Goal: Obtain resource: Obtain resource

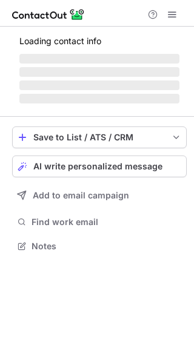
scroll to position [237, 194]
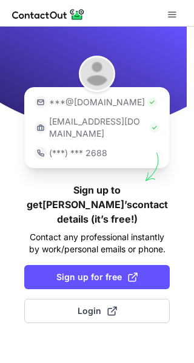
drag, startPoint x: 84, startPoint y: 246, endPoint x: 85, endPoint y: 298, distance: 52.1
click at [85, 298] on div "***@gmail.com ***@company.com (***) *** 2688 Sign up to get Abhishek’s contact …" at bounding box center [97, 195] width 194 height 337
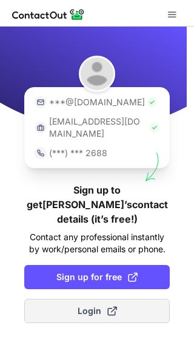
click at [85, 305] on span "Login" at bounding box center [96, 311] width 39 height 12
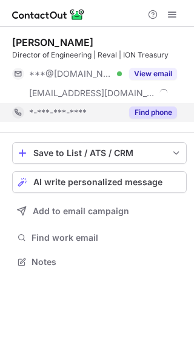
scroll to position [253, 194]
click at [134, 114] on button "Find phone" at bounding box center [153, 113] width 48 height 12
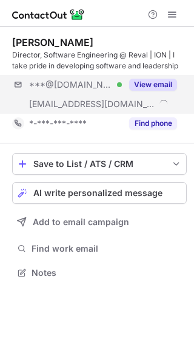
scroll to position [264, 194]
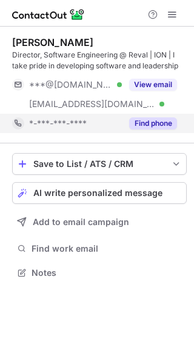
click at [144, 119] on button "Find phone" at bounding box center [153, 123] width 48 height 12
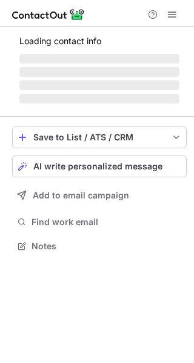
scroll to position [264, 194]
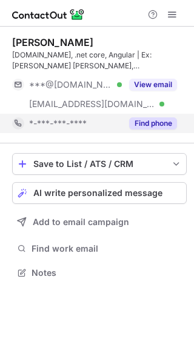
click at [156, 123] on button "Find phone" at bounding box center [153, 123] width 48 height 12
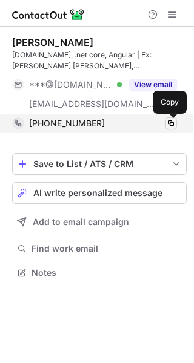
click at [167, 119] on span at bounding box center [171, 124] width 10 height 10
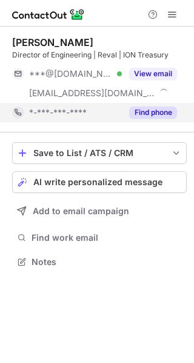
scroll to position [253, 194]
click at [159, 110] on button "Find phone" at bounding box center [153, 113] width 48 height 12
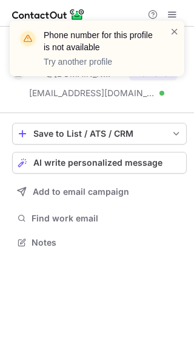
scroll to position [234, 194]
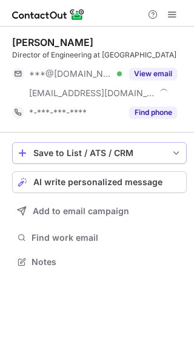
scroll to position [253, 194]
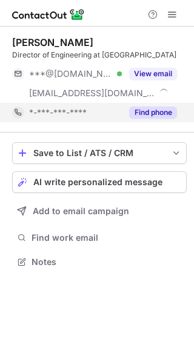
click at [76, 116] on span "*-***-***-****" at bounding box center [58, 112] width 58 height 11
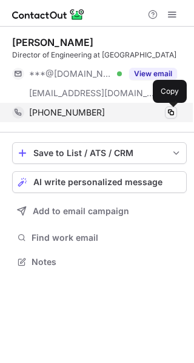
click at [166, 116] on span at bounding box center [171, 113] width 10 height 10
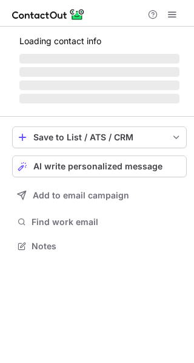
scroll to position [5, 6]
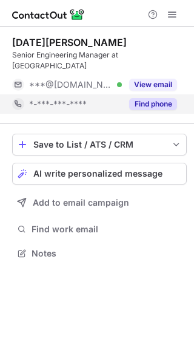
click at [156, 94] on div "Find phone" at bounding box center [149, 103] width 55 height 19
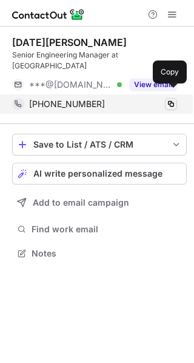
click at [170, 99] on span at bounding box center [171, 104] width 10 height 10
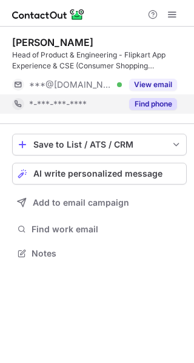
scroll to position [245, 194]
click at [141, 99] on button "Find phone" at bounding box center [153, 104] width 48 height 12
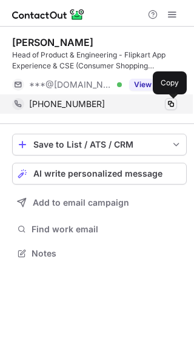
click at [169, 101] on span at bounding box center [171, 104] width 10 height 10
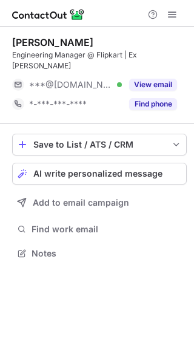
scroll to position [5, 6]
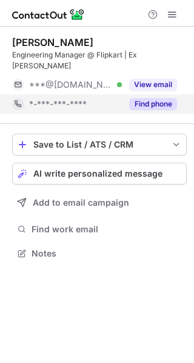
click at [154, 98] on button "Find phone" at bounding box center [153, 104] width 48 height 12
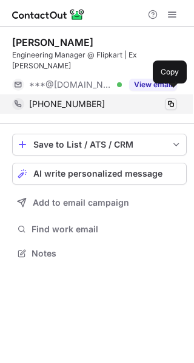
click at [175, 99] on span at bounding box center [171, 104] width 10 height 10
click at [168, 99] on span at bounding box center [171, 104] width 10 height 10
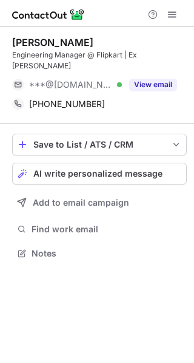
scroll to position [234, 194]
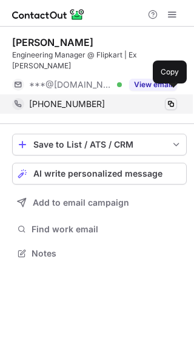
click at [169, 99] on span at bounding box center [171, 104] width 10 height 10
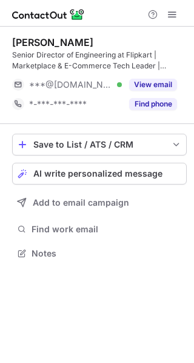
scroll to position [245, 194]
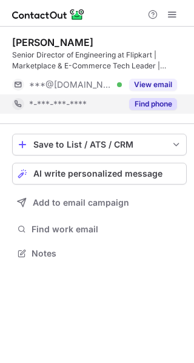
click at [153, 108] on button "Find phone" at bounding box center [153, 104] width 48 height 12
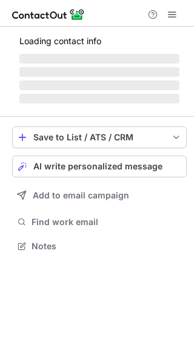
scroll to position [5, 6]
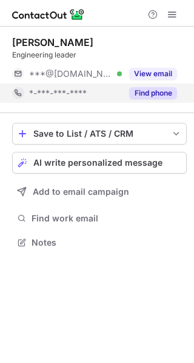
click at [160, 89] on button "Find phone" at bounding box center [153, 93] width 48 height 12
